Goal: Use online tool/utility: Utilize a website feature to perform a specific function

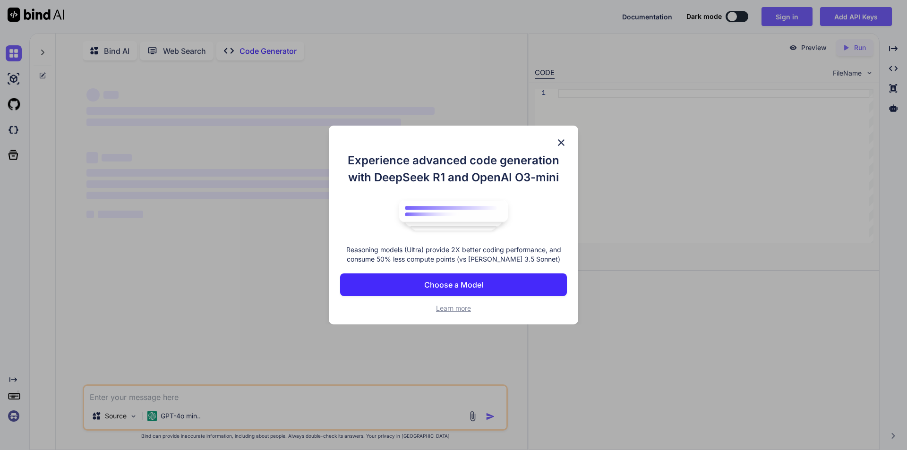
click at [564, 138] on img at bounding box center [560, 142] width 11 height 11
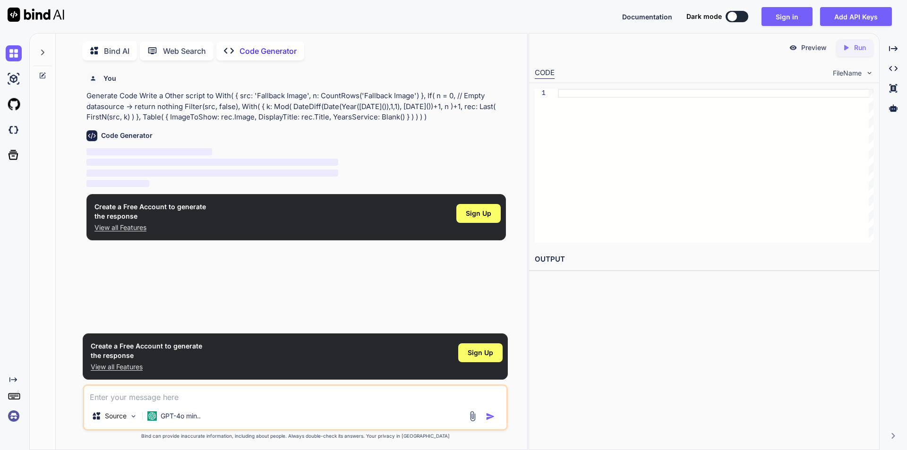
scroll to position [4, 0]
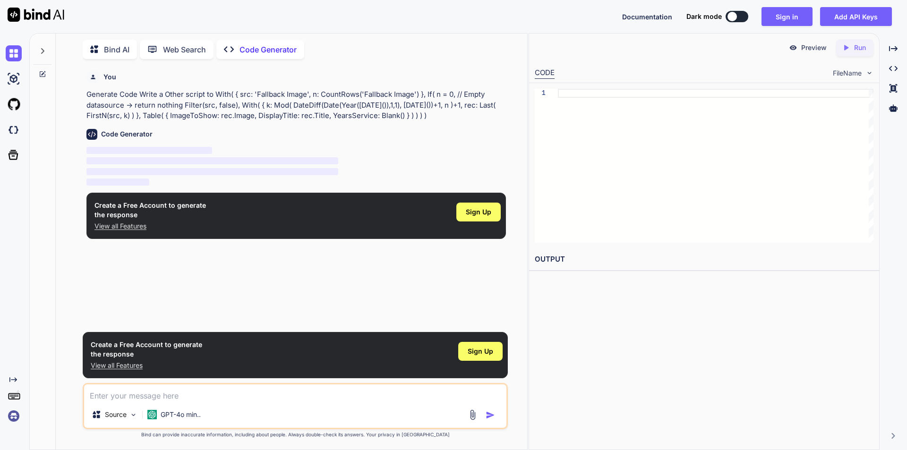
type textarea "x"
click at [118, 393] on textarea at bounding box center [295, 392] width 422 height 17
paste textarea "With( { src: 'Fallback Image', n: CountRows('Fallback Image') }, If( n = 0, // …"
type textarea "With( { src: 'Fallback Image', n: CountRows('Fallback Image') }, If( n = 0, // …"
type textarea "x"
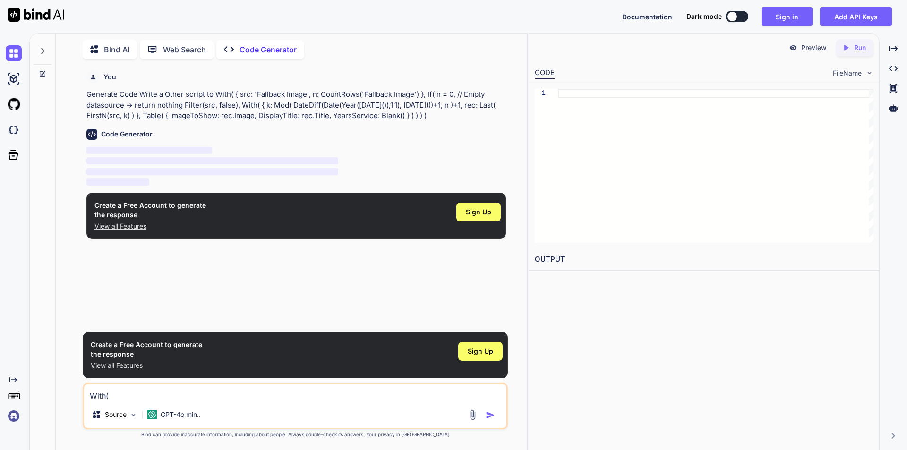
scroll to position [205, 0]
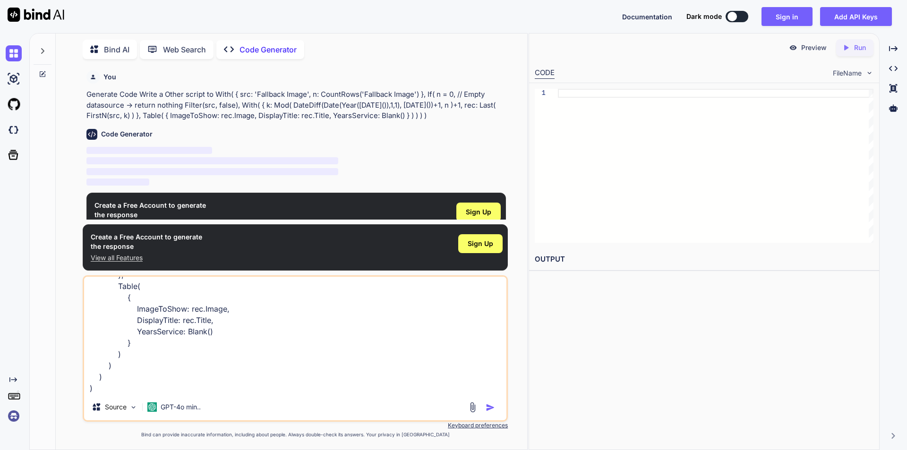
click at [490, 411] on img "button" at bounding box center [490, 407] width 9 height 9
click at [491, 409] on img "button" at bounding box center [490, 407] width 9 height 9
click at [488, 403] on img "button" at bounding box center [490, 407] width 9 height 9
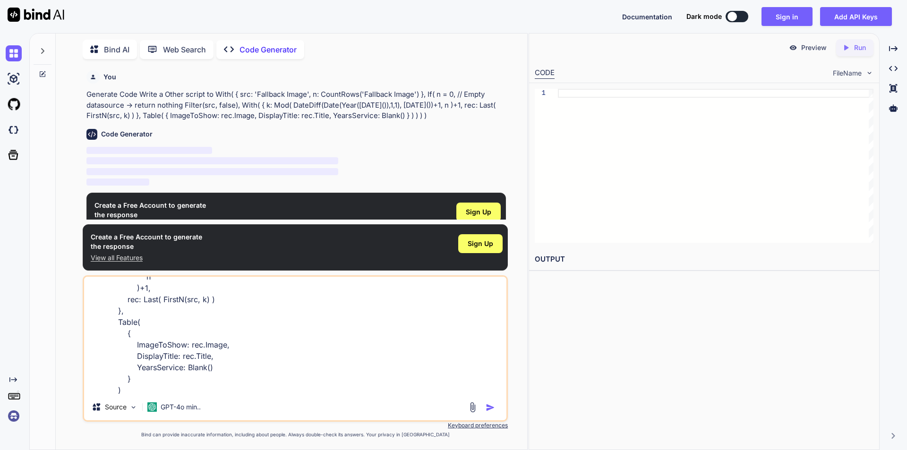
scroll to position [206, 0]
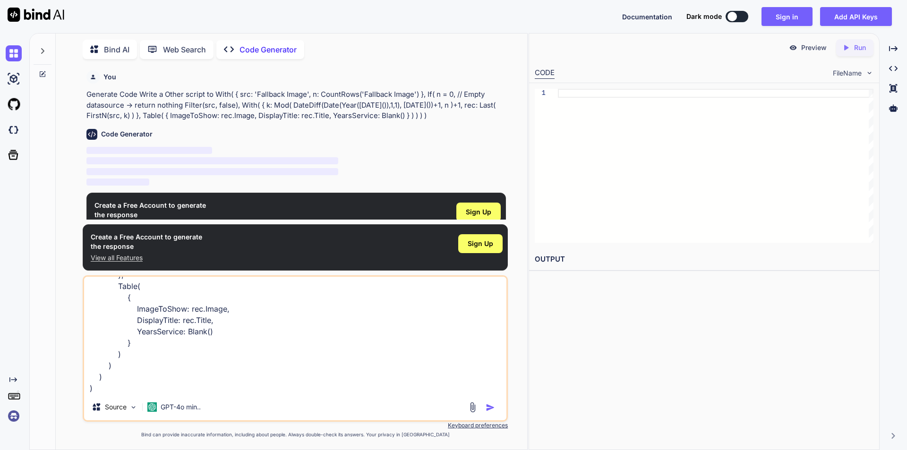
click at [490, 411] on img "button" at bounding box center [490, 407] width 9 height 9
click at [490, 408] on img "button" at bounding box center [490, 407] width 9 height 9
click at [124, 381] on textarea "With( { src: 'Fallback Image', n: CountRows('Fallback Image') }, If( n = 0, // …" at bounding box center [295, 335] width 422 height 117
type textarea "With( { src: 'Fallback Image', n: CountRows('Fallback Image') }, If( n = 0, // …"
type textarea "x"
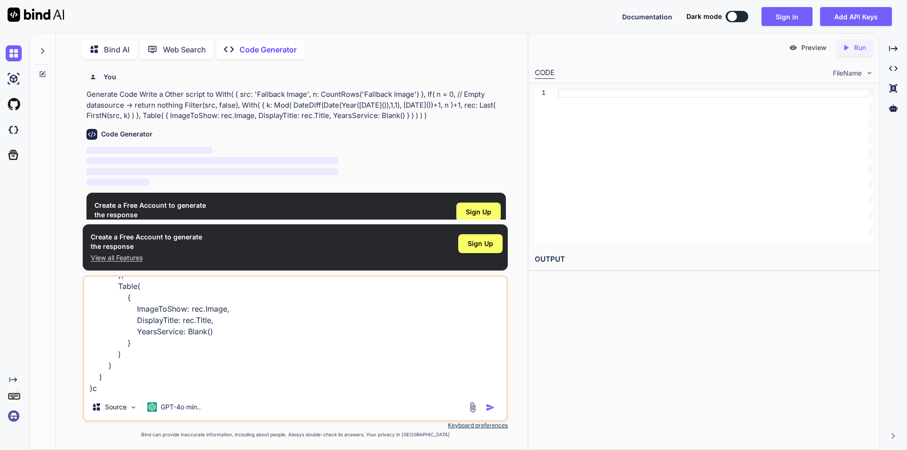
type textarea "With( { src: 'Fallback Image', n: CountRows('Fallback Image') }, If( n = 0, // …"
type textarea "x"
type textarea "With( { src: 'Fallback Image', n: CountRows('Fallback Image') }, If( n = 0, // …"
type textarea "x"
type textarea "With( { src: 'Fallback Image', n: CountRows('Fallback Image') }, If( n = 0, // …"
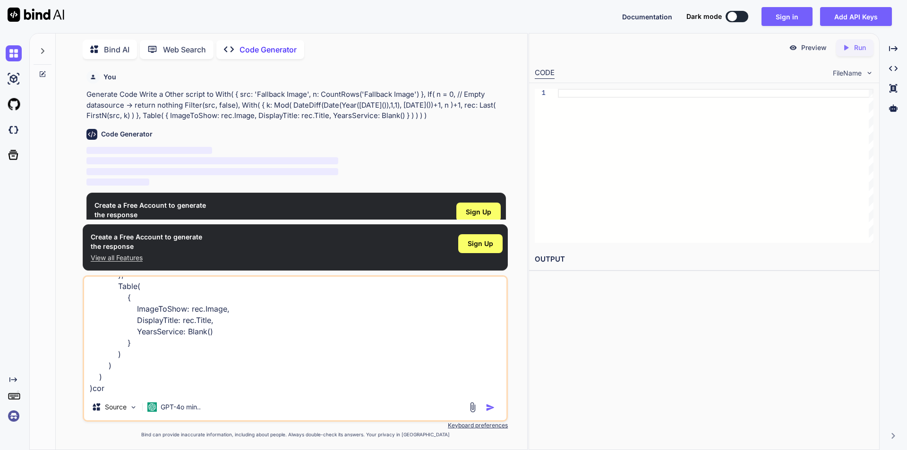
type textarea "x"
type textarea "With( { src: 'Fallback Image', n: CountRows('Fallback Image') }, If( n = 0, // …"
type textarea "x"
type textarea "With( { src: 'Fallback Image', n: CountRows('Fallback Image') }, If( n = 0, // …"
type textarea "x"
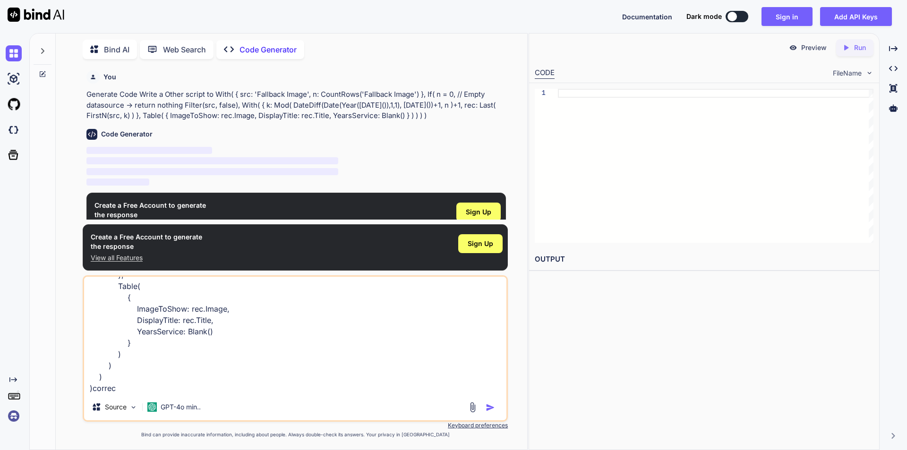
type textarea "With( { src: 'Fallback Image', n: CountRows('Fallback Image') }, If( n = 0, // …"
type textarea "x"
type textarea "With( { src: 'Fallback Image', n: CountRows('Fallback Image') }, If( n = 0, // …"
type textarea "x"
type textarea "With( { src: 'Fallback Image', n: CountRows('Fallback Image') }, If( n = 0, // …"
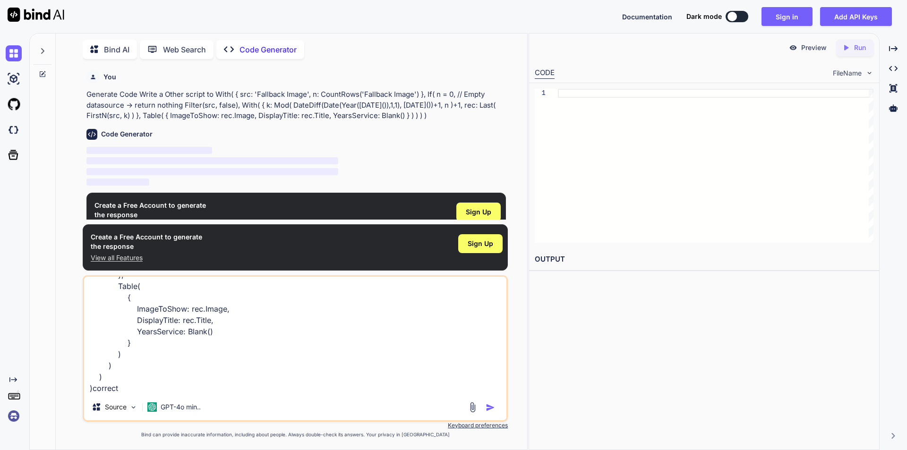
type textarea "x"
type textarea "With( { src: 'Fallback Image', n: CountRows('Fallback Image') }, If( n = 0, // …"
type textarea "x"
type textarea "With( { src: 'Fallback Image', n: CountRows('Fallback Image') }, If( n = 0, // …"
type textarea "x"
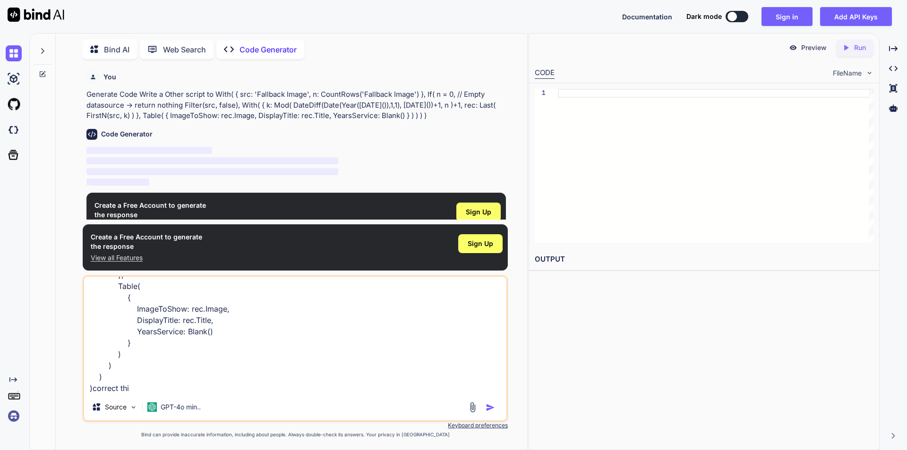
type textarea "With( { src: 'Fallback Image', n: CountRows('Fallback Image') }, If( n = 0, // …"
type textarea "x"
type textarea "With( { src: 'Fallback Image', n: CountRows('Fallback Image') }, If( n = 0, // …"
click at [168, 407] on p "GPT-4o min.." at bounding box center [181, 406] width 40 height 9
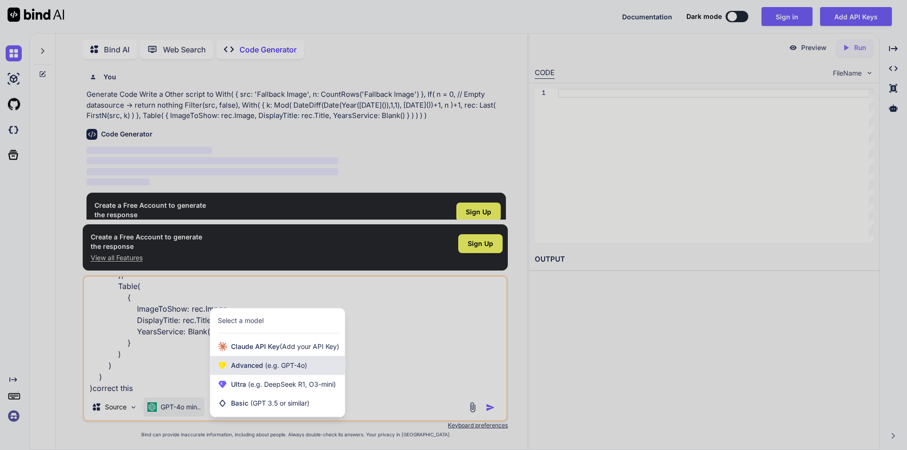
click at [230, 368] on div "Advanced (e.g. GPT-4o)" at bounding box center [277, 365] width 135 height 19
type textarea "x"
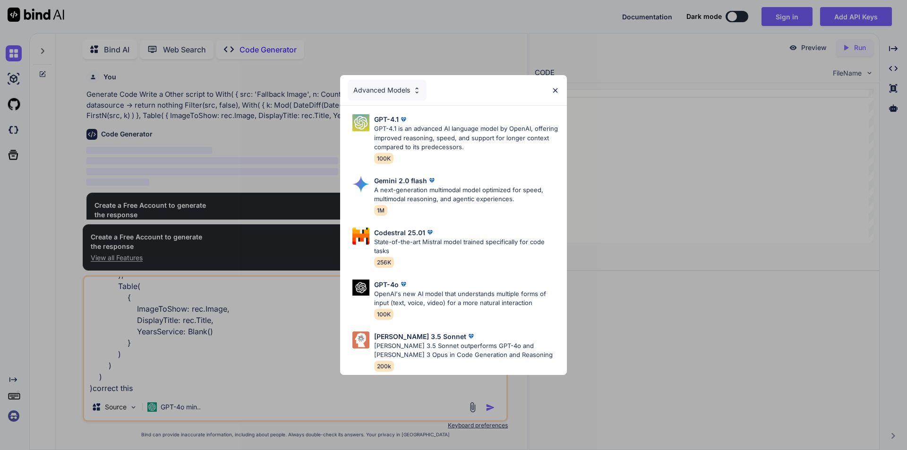
click at [553, 86] on img at bounding box center [555, 90] width 8 height 8
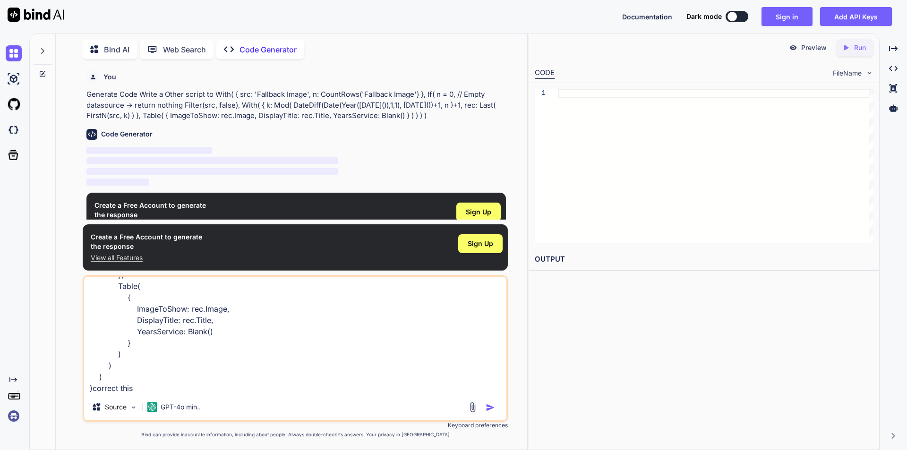
click at [493, 408] on img "button" at bounding box center [490, 407] width 9 height 9
click at [476, 246] on span "Sign Up" at bounding box center [481, 243] width 26 height 9
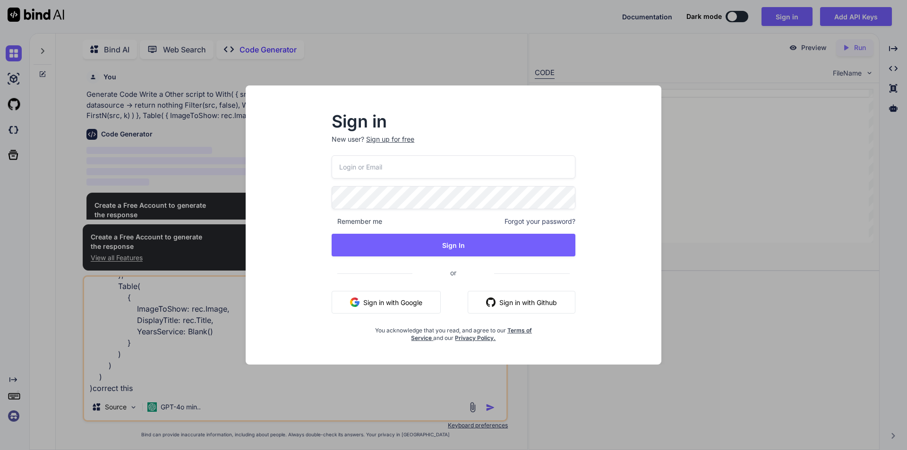
click at [394, 308] on button "Sign in with Google" at bounding box center [386, 302] width 109 height 23
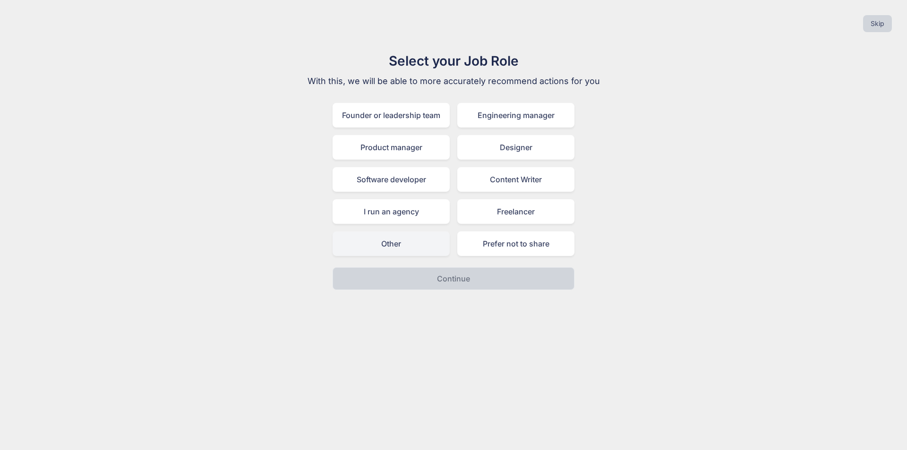
click at [418, 241] on div "Other" at bounding box center [391, 243] width 117 height 25
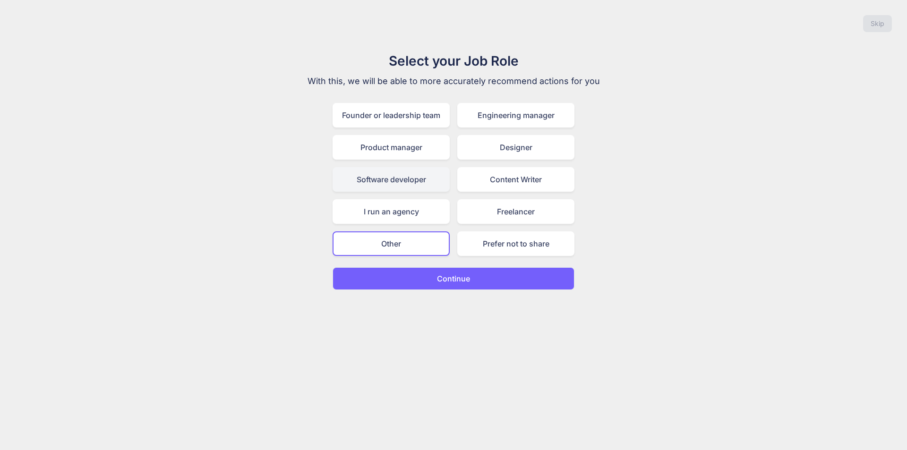
click at [392, 181] on div "Software developer" at bounding box center [391, 179] width 117 height 25
click at [485, 273] on button "Continue" at bounding box center [454, 278] width 242 height 23
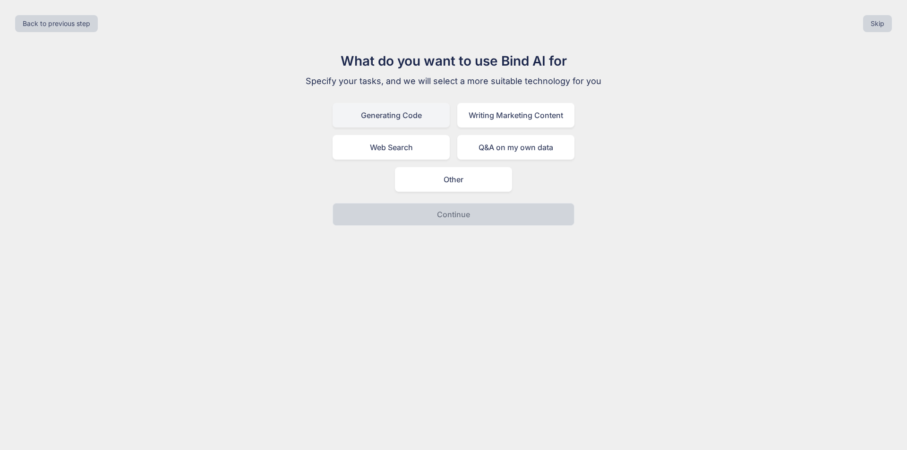
click at [395, 113] on div "Generating Code" at bounding box center [391, 115] width 117 height 25
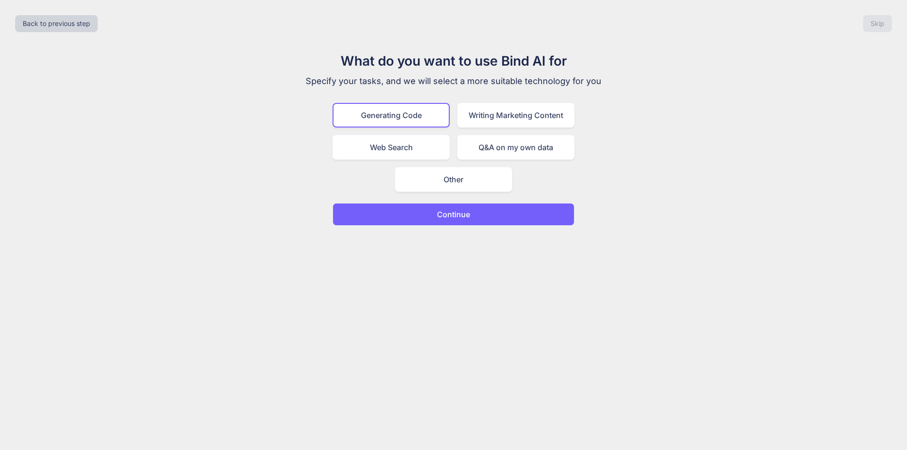
click at [495, 217] on button "Continue" at bounding box center [454, 214] width 242 height 23
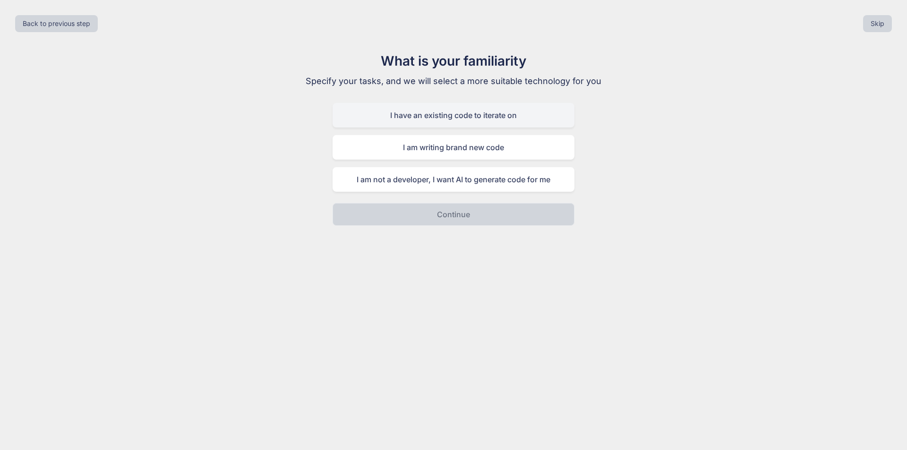
click at [458, 110] on div "I have an existing code to iterate on" at bounding box center [454, 115] width 242 height 25
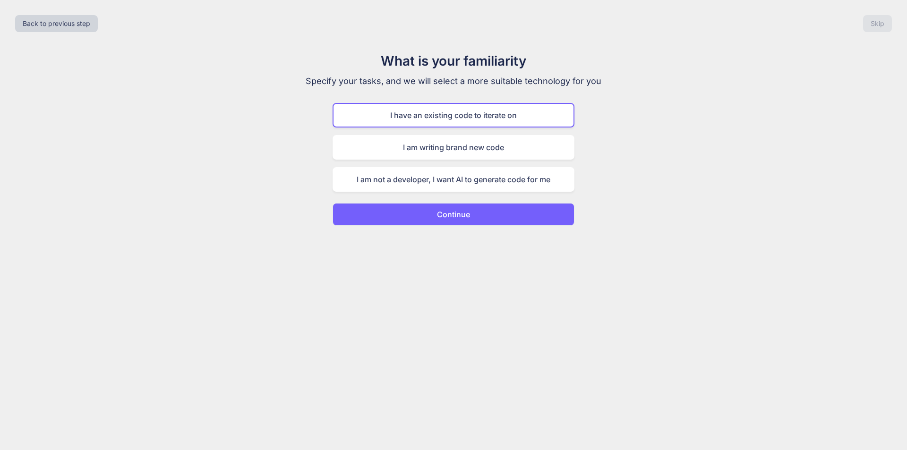
drag, startPoint x: 461, startPoint y: 212, endPoint x: 488, endPoint y: 278, distance: 71.4
click at [488, 278] on div "Back to previous step Skip What is your familiarity Specify your tasks, and we …" at bounding box center [453, 225] width 907 height 450
click at [488, 219] on button "Continue" at bounding box center [454, 214] width 242 height 23
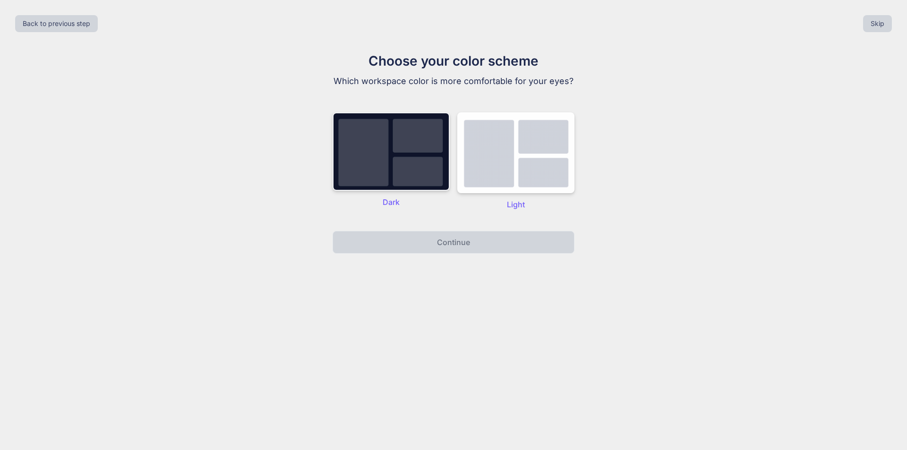
click at [428, 152] on img at bounding box center [391, 151] width 117 height 78
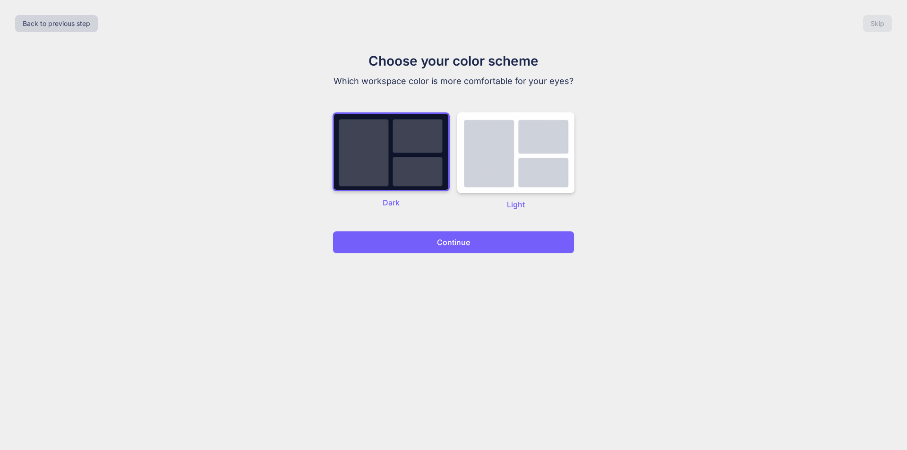
click at [440, 247] on p "Continue" at bounding box center [453, 242] width 33 height 11
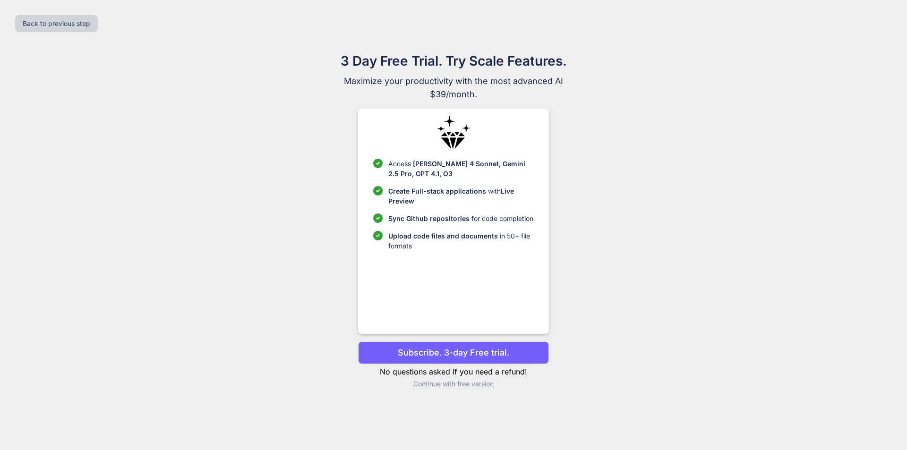
click at [454, 387] on p "Continue with free version" at bounding box center [453, 383] width 190 height 9
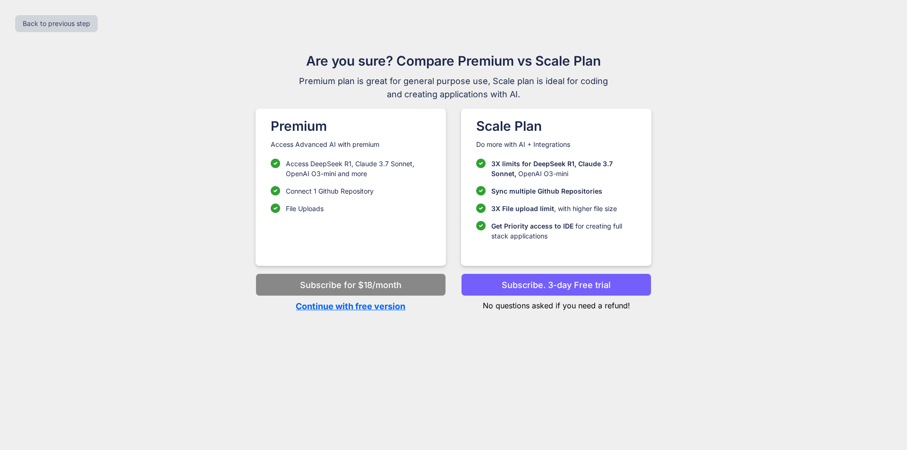
click at [388, 309] on p "Continue with free version" at bounding box center [351, 306] width 190 height 13
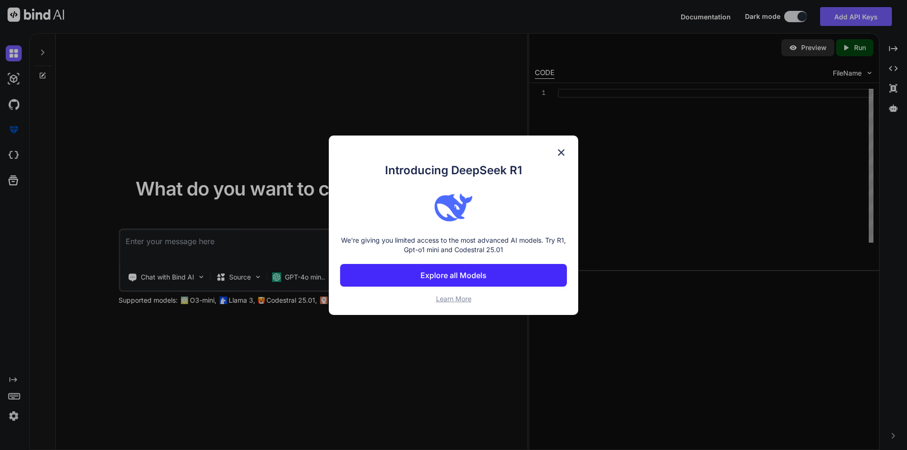
click at [558, 152] on img at bounding box center [560, 152] width 11 height 11
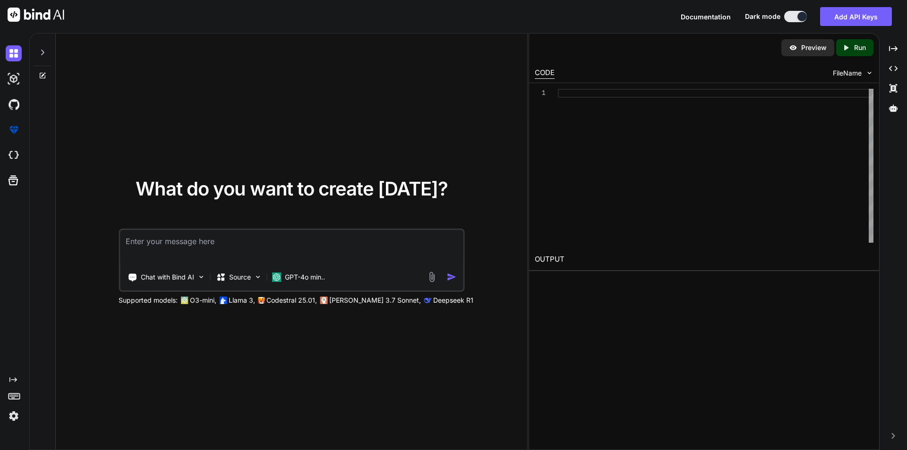
click at [171, 254] on textarea at bounding box center [291, 247] width 343 height 35
paste textarea "With( { src: 'Fallback Image', n: CountRows('Fallback Image') }, If( n = 0, // …"
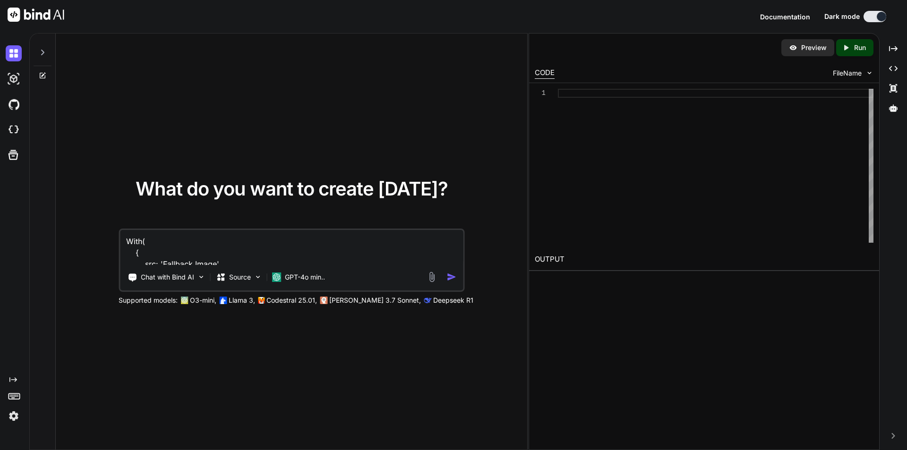
scroll to position [205, 0]
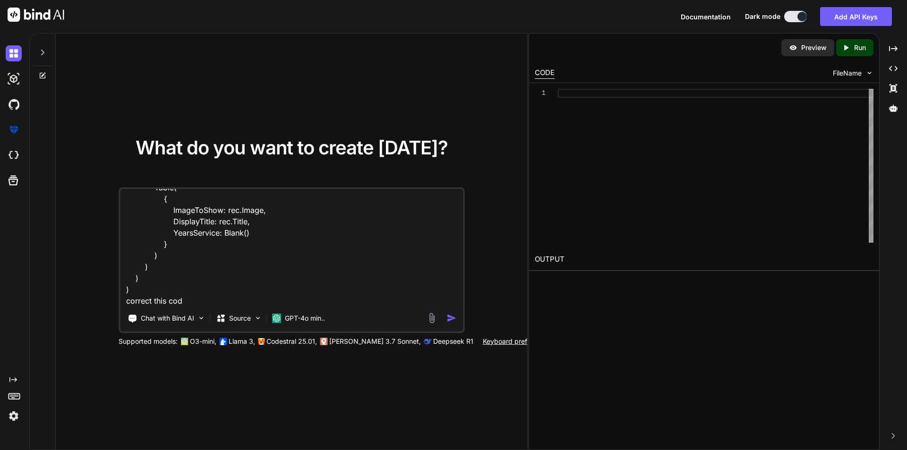
type textarea "With( { src: 'Fallback Image', n: CountRows('Fallback Image') }, If( n = 0, // …"
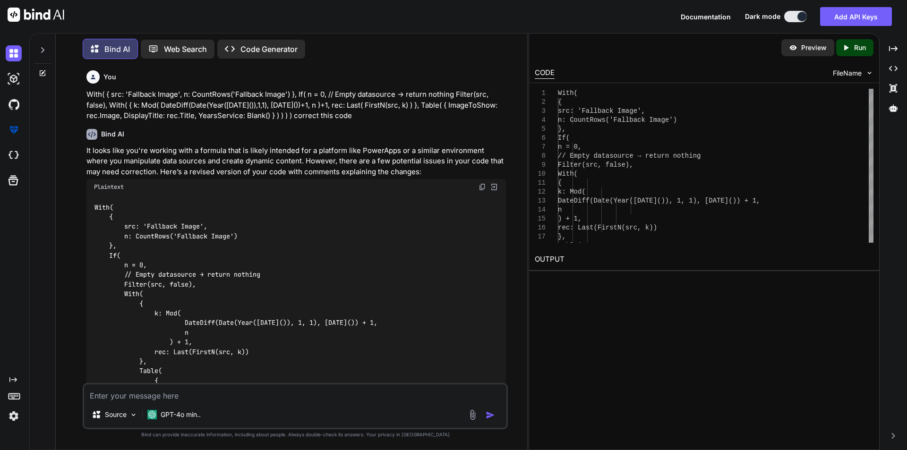
click at [488, 186] on div "Plaintext" at bounding box center [295, 187] width 419 height 16
click at [486, 187] on img at bounding box center [482, 187] width 8 height 8
click at [486, 185] on img at bounding box center [482, 187] width 8 height 8
click at [280, 291] on div "With( { src: 'Fallback Image', n: CountRows('Fallback Image') }, If( n = 0, // …" at bounding box center [295, 332] width 419 height 275
click at [490, 178] on div "It looks like you're working with a formula that is likely intended for a platf…" at bounding box center [295, 400] width 419 height 510
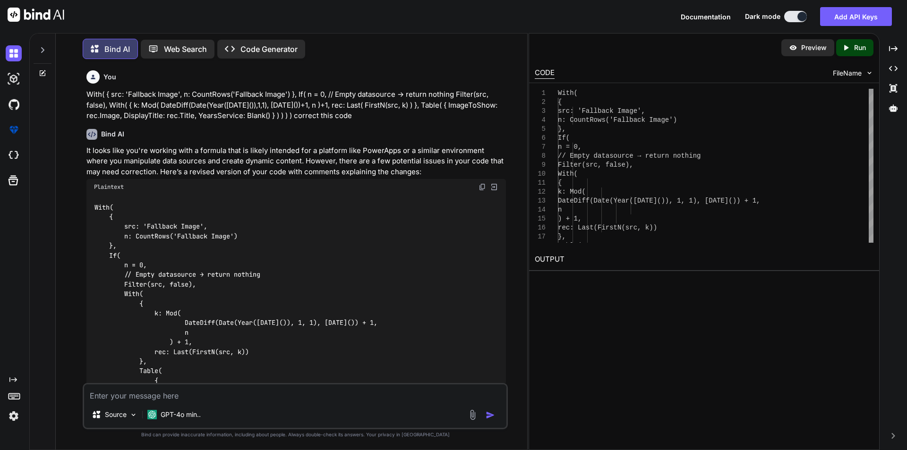
click at [486, 183] on div "Plaintext" at bounding box center [295, 187] width 419 height 16
click at [478, 190] on img at bounding box center [482, 187] width 8 height 8
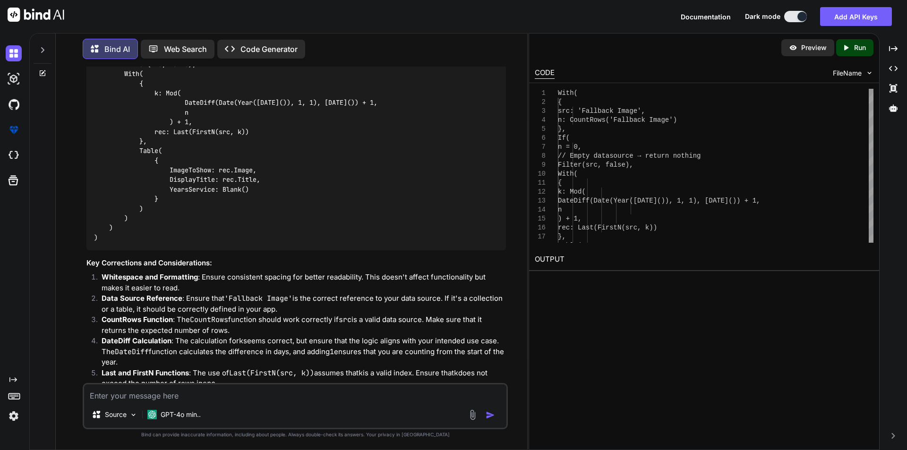
scroll to position [288, 0]
